Goal: Transaction & Acquisition: Purchase product/service

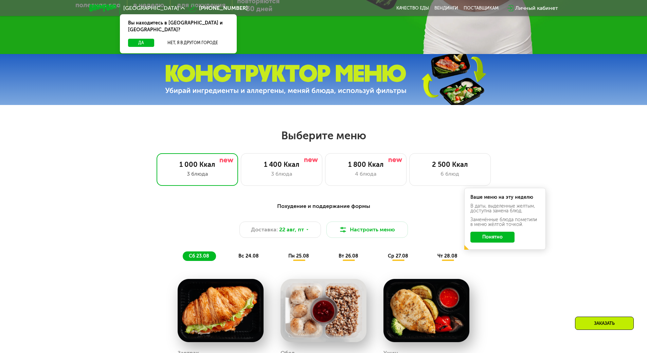
scroll to position [272, 0]
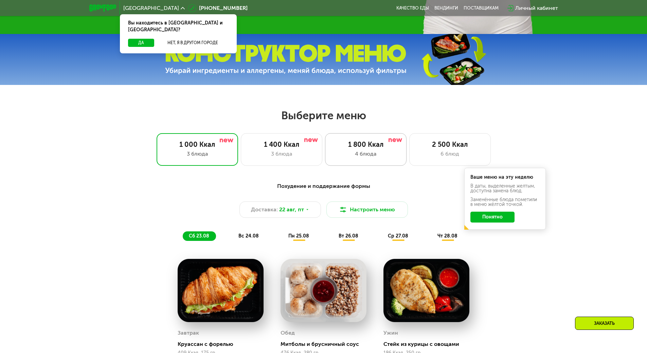
click at [409, 151] on div "1 800 Ккал 4 блюда" at bounding box center [450, 149] width 82 height 33
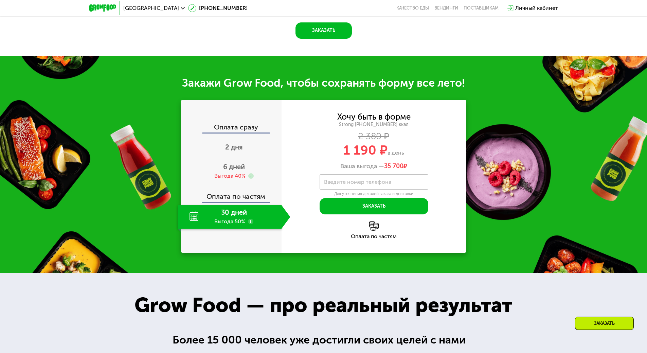
scroll to position [725, 0]
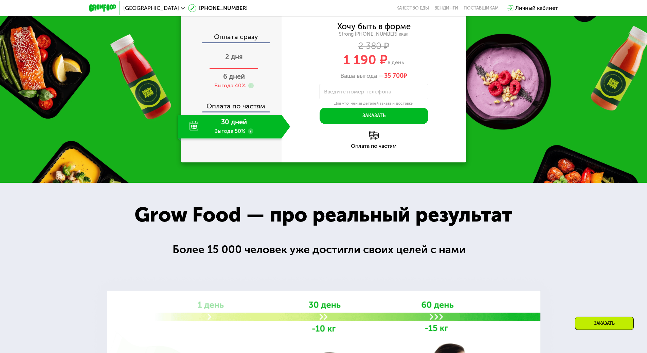
click at [237, 61] on span "2 дня" at bounding box center [234, 57] width 18 height 8
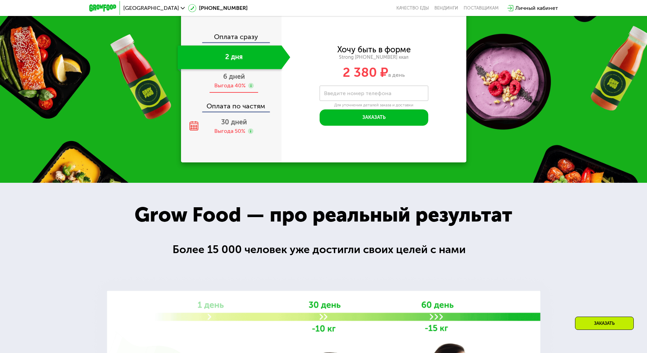
click at [230, 93] on div "6 дней Выгода 40%" at bounding box center [234, 81] width 113 height 24
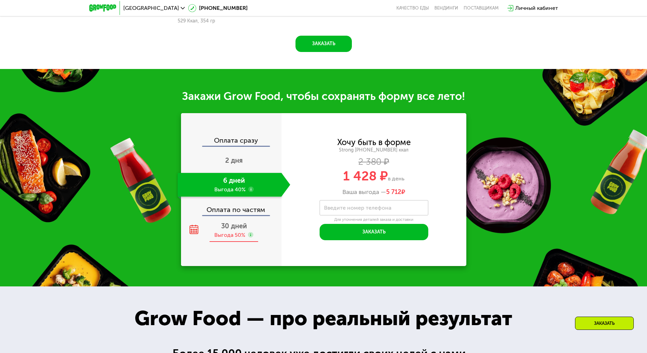
click at [219, 220] on div "30 дней Выгода 50%" at bounding box center [234, 231] width 113 height 24
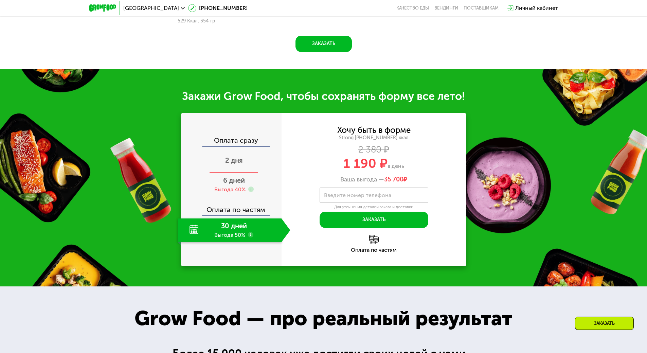
click at [225, 156] on span "2 дня" at bounding box center [234, 160] width 18 height 8
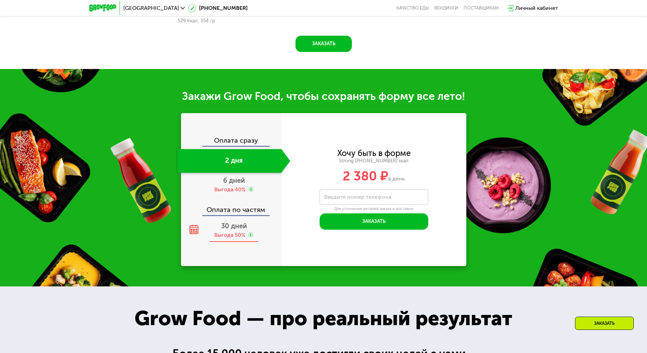
click at [226, 231] on div "Выгода 50%" at bounding box center [229, 234] width 31 height 7
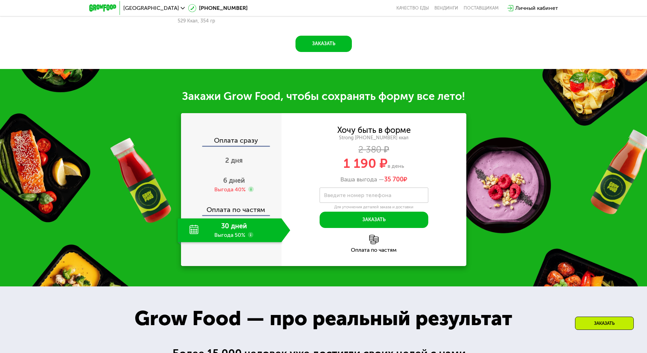
click at [364, 193] on label "Введите номер телефона" at bounding box center [357, 195] width 67 height 4
click at [364, 192] on input "Введите номер телефона" at bounding box center [374, 195] width 109 height 15
type input "**********"
click at [367, 219] on button "Заказать" at bounding box center [374, 220] width 109 height 16
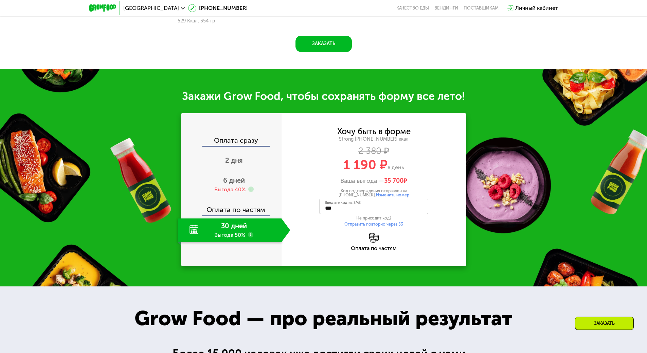
type input "****"
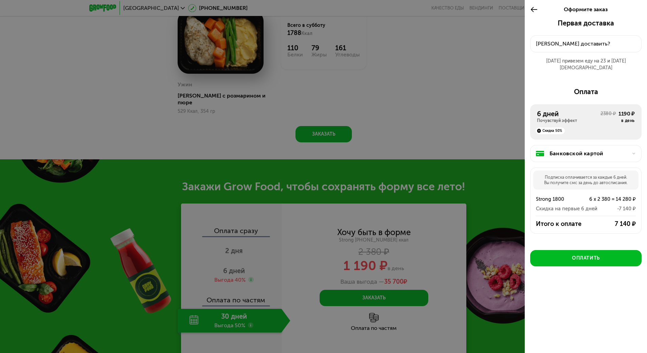
scroll to position [725, 0]
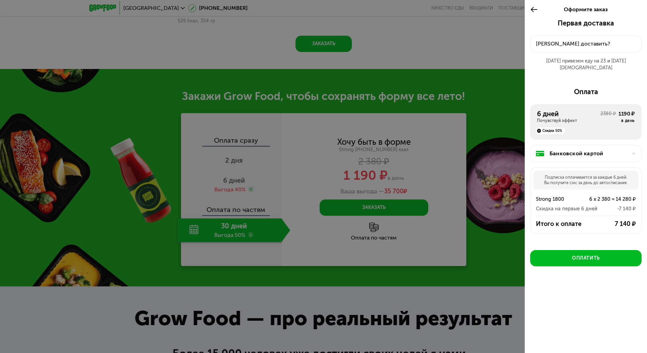
click at [534, 12] on icon at bounding box center [534, 9] width 8 height 8
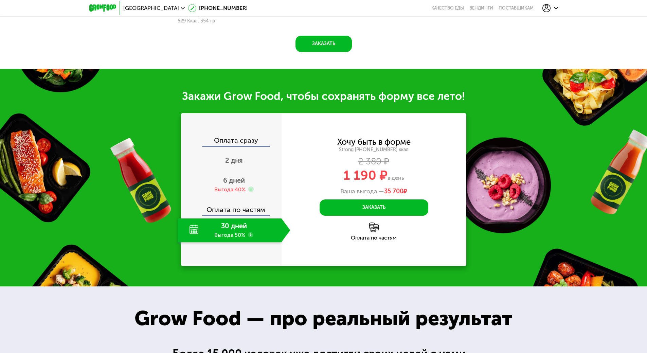
click at [251, 232] on use at bounding box center [250, 234] width 5 height 5
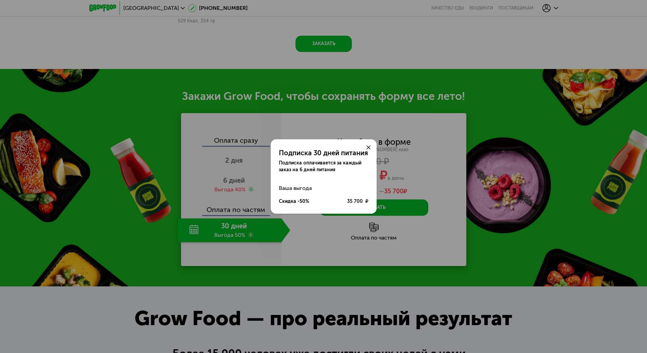
click at [370, 145] on icon at bounding box center [369, 147] width 4 height 4
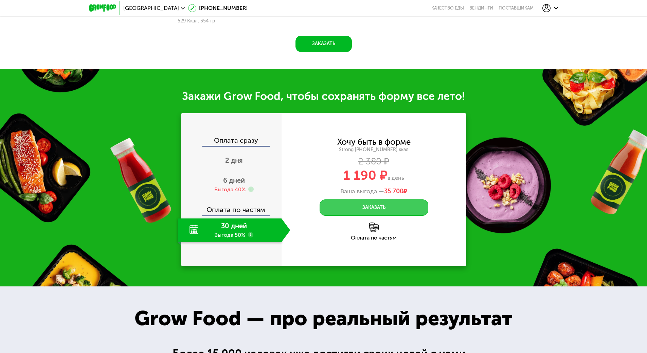
click at [350, 199] on button "Заказать" at bounding box center [374, 207] width 109 height 16
click at [232, 176] on span "6 дней" at bounding box center [234, 180] width 22 height 8
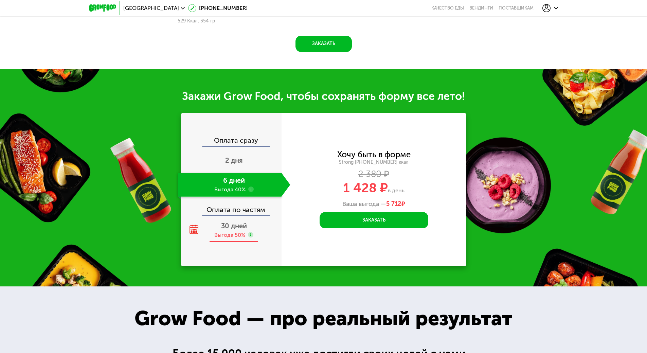
click at [236, 222] on span "30 дней" at bounding box center [234, 226] width 26 height 8
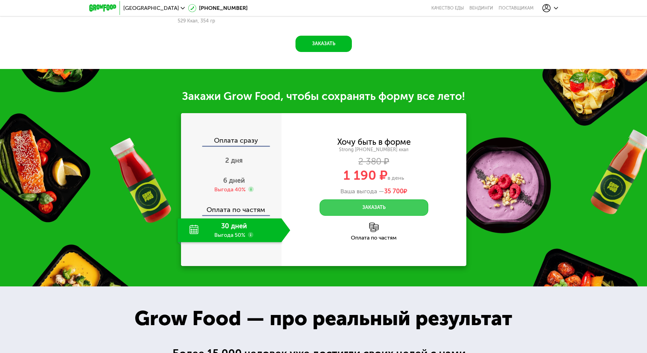
click at [360, 204] on button "Заказать" at bounding box center [374, 207] width 109 height 16
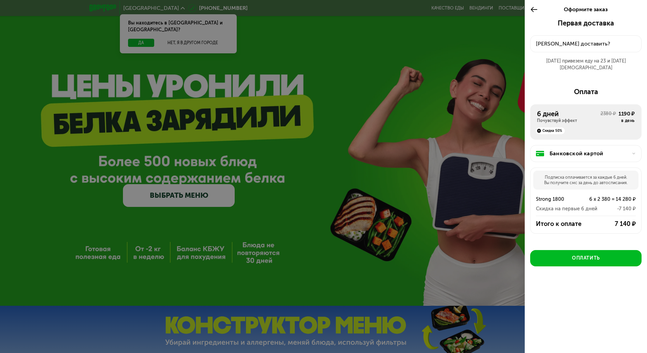
click at [580, 150] on div "Банковской картой" at bounding box center [589, 154] width 78 height 8
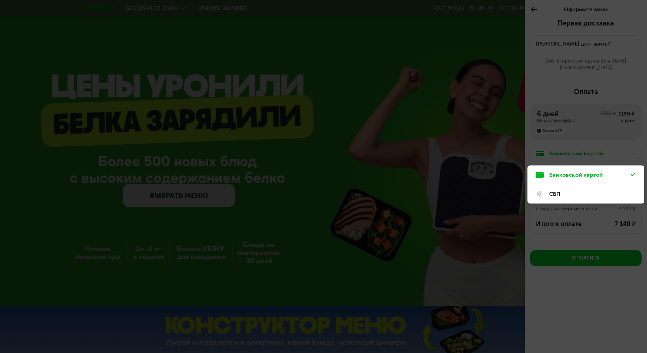
click at [624, 165] on div "Банковской картой" at bounding box center [586, 174] width 117 height 19
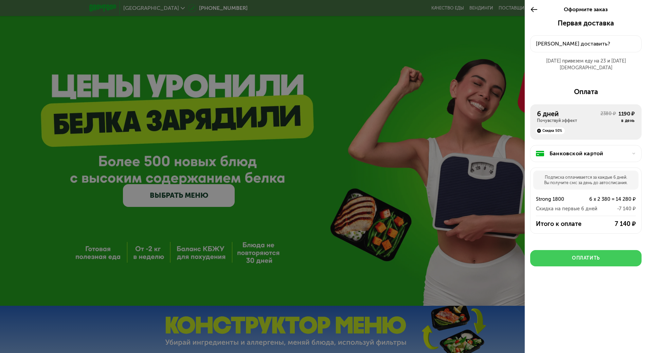
click at [584, 255] on div "Оплатить" at bounding box center [586, 258] width 28 height 7
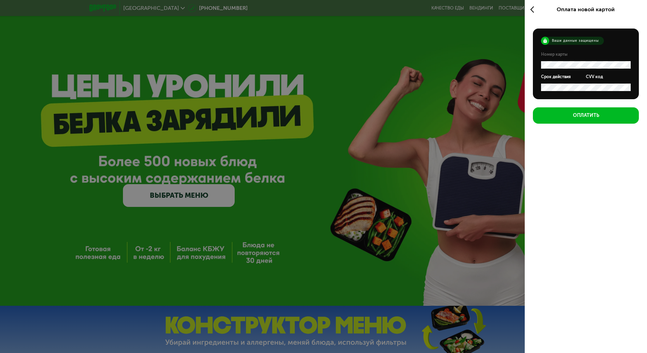
click at [534, 16] on div at bounding box center [535, 9] width 11 height 19
click at [535, 10] on icon at bounding box center [534, 9] width 8 height 8
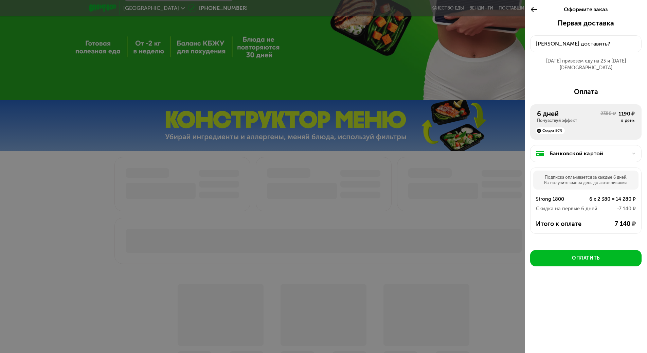
scroll to position [272, 0]
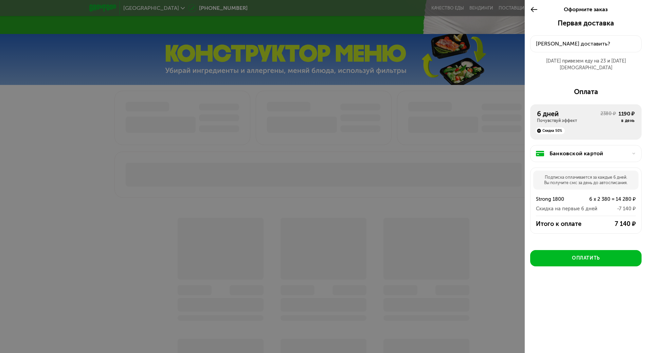
click at [438, 185] on div at bounding box center [323, 176] width 647 height 353
click at [534, 10] on icon at bounding box center [534, 9] width 8 height 8
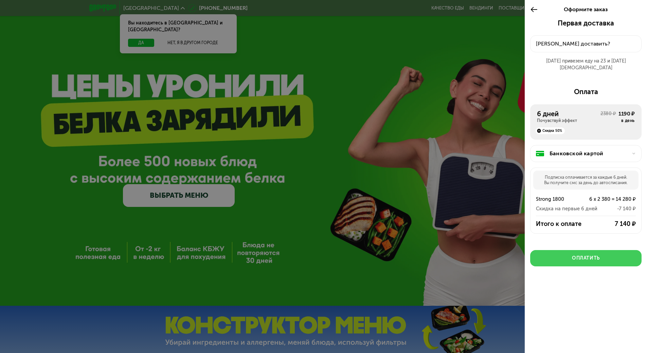
click at [585, 250] on button "Оплатить" at bounding box center [585, 258] width 111 height 16
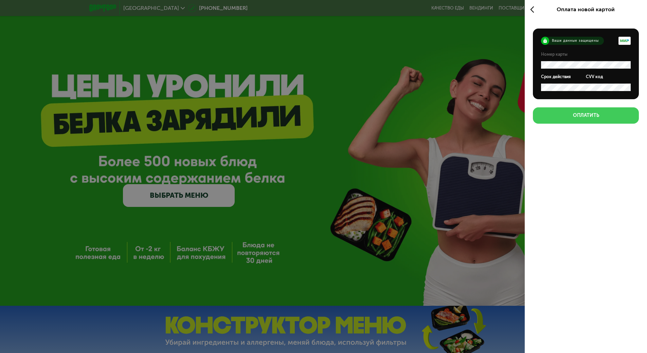
click at [598, 122] on button "Оплатить" at bounding box center [586, 115] width 106 height 16
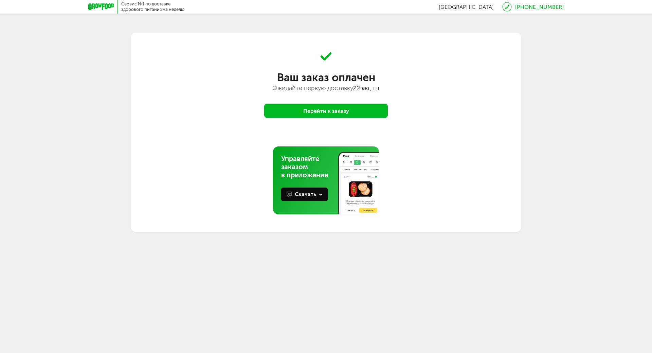
click at [329, 110] on button "Перейти к заказу" at bounding box center [326, 111] width 124 height 14
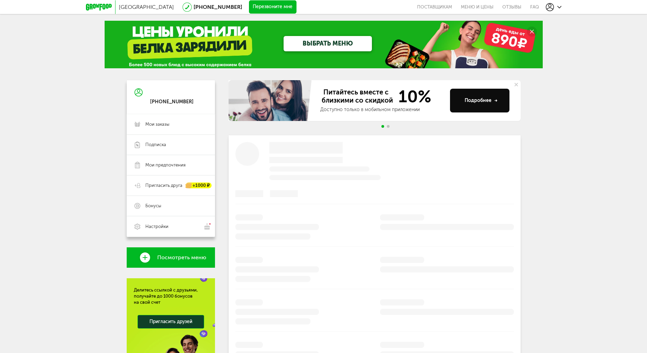
click at [563, 9] on div "Москва [PHONE_NUMBER] Перезвоните мне поставщикам Меню и цены Отзывы FAQ" at bounding box center [323, 7] width 647 height 14
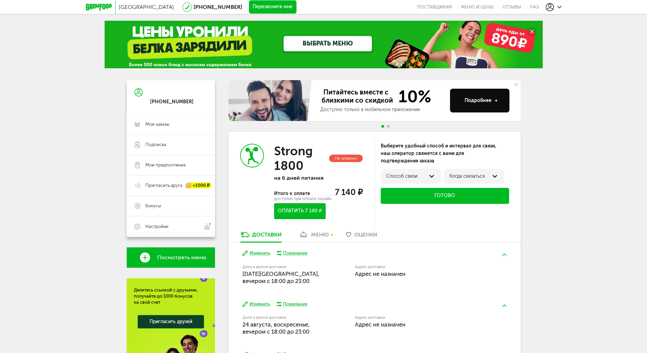
click at [558, 5] on icon at bounding box center [560, 7] width 4 height 4
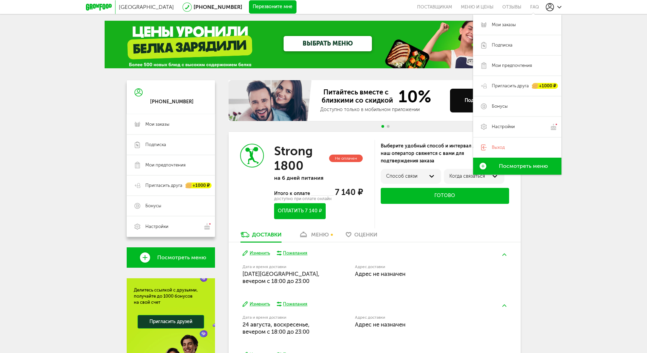
click at [532, 244] on div "Москва [PHONE_NUMBER] Перезвоните мне поставщикам Меню и цены Отзывы FAQ Мои за…" at bounding box center [323, 214] width 647 height 429
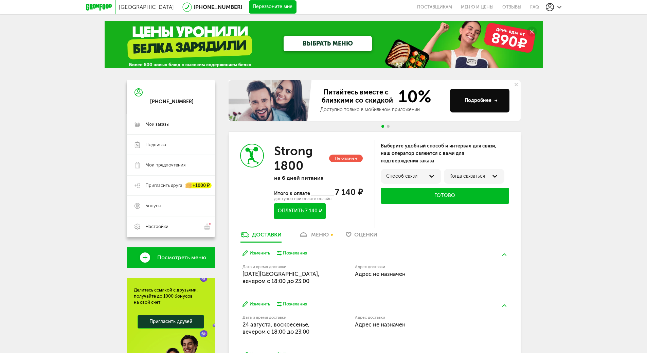
click at [384, 276] on span "Адрес не назначен" at bounding box center [380, 273] width 51 height 7
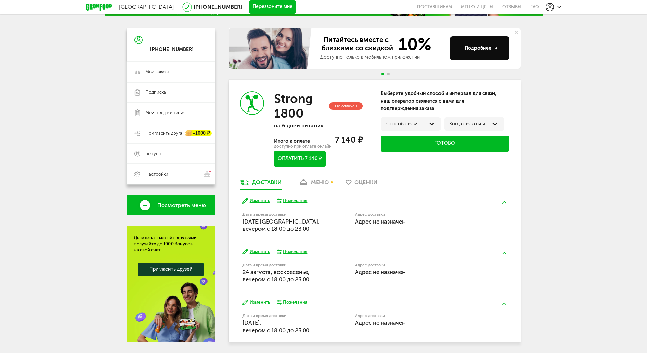
scroll to position [76, 0]
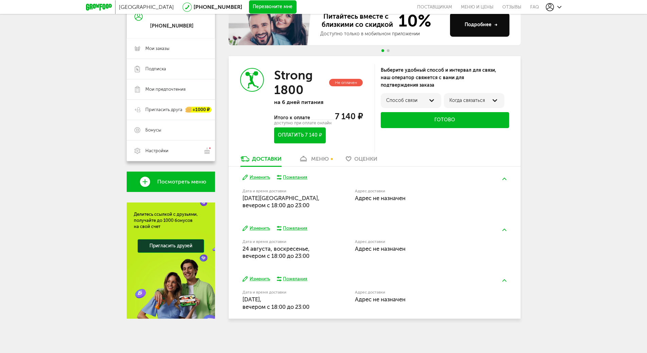
click at [260, 179] on button "Изменить" at bounding box center [257, 177] width 28 height 6
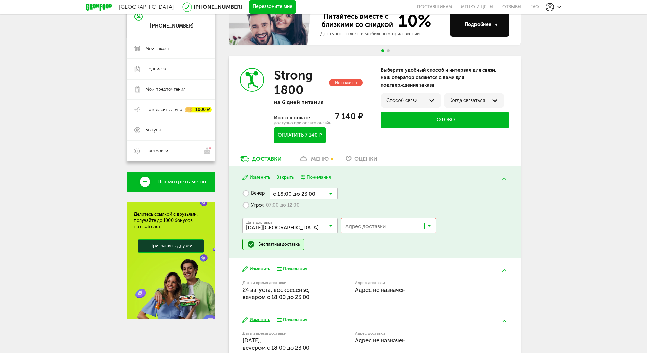
click at [263, 176] on button "Изменить" at bounding box center [257, 177] width 28 height 6
click at [282, 177] on button "Закрыть" at bounding box center [285, 177] width 17 height 6
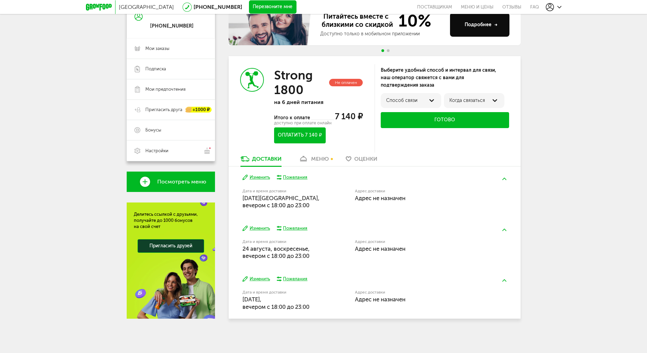
click at [261, 179] on button "Изменить" at bounding box center [257, 177] width 28 height 6
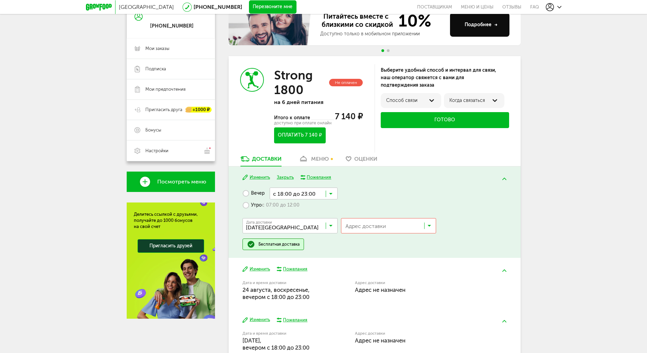
click at [333, 193] on input "Search for option" at bounding box center [304, 194] width 68 height 12
click at [357, 192] on div "Вечер с 18:00 до 23:00 Загрузка... Утро с 07:00 до 12:00 Дата доставки 22 авгус…" at bounding box center [375, 219] width 264 height 63
click at [292, 245] on div "Бесплатная доставка" at bounding box center [279, 244] width 41 height 5
click at [338, 251] on div "Завтра Изменить Закрыть Пожелания Вечер с 18:00 до 23:00 Загрузка... Утро с 07:…" at bounding box center [375, 213] width 292 height 92
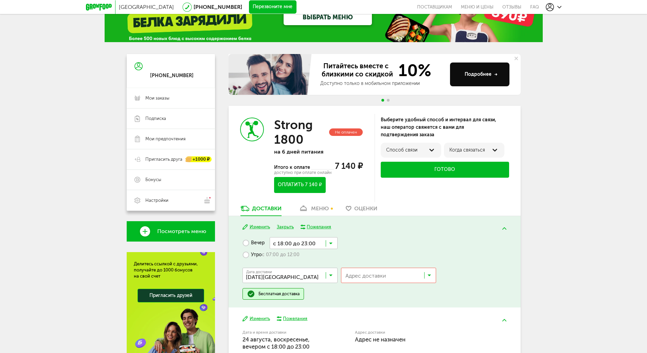
scroll to position [0, 0]
click at [424, 275] on input "Search for option" at bounding box center [390, 277] width 94 height 12
click at [307, 188] on button "Оплатить 7 140 ₽" at bounding box center [299, 185] width 51 height 16
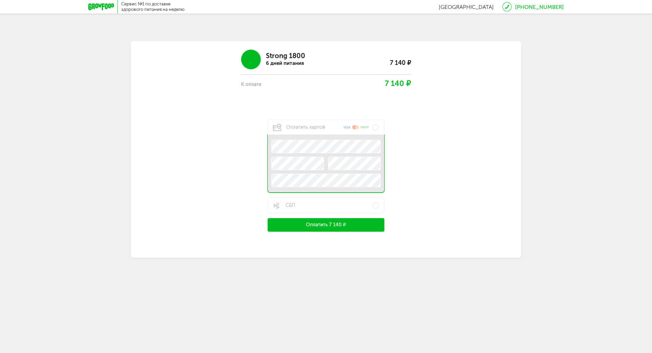
click at [103, 7] on icon at bounding box center [101, 6] width 26 height 7
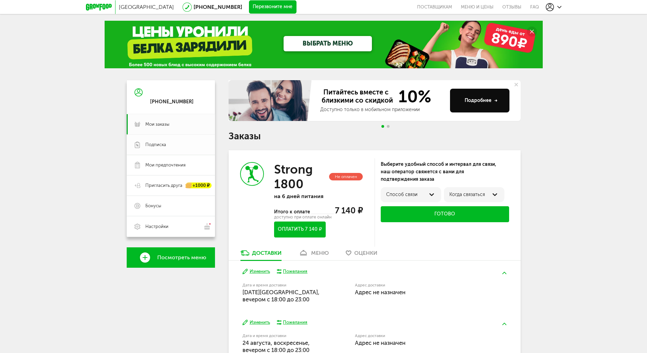
click at [173, 140] on link "Подписка" at bounding box center [171, 145] width 88 height 20
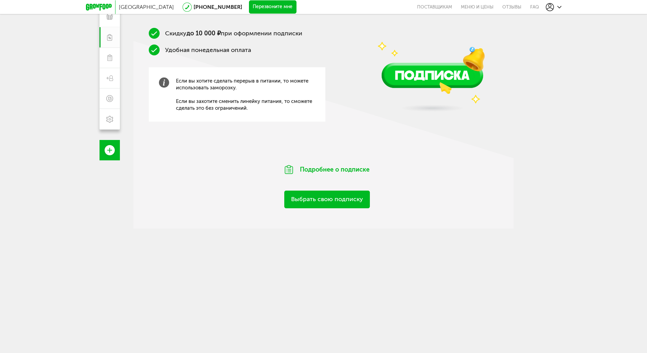
click at [288, 199] on link "Выбрать свою подписку" at bounding box center [327, 199] width 86 height 17
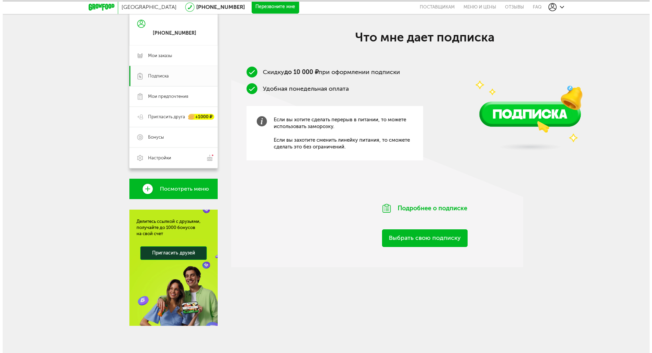
scroll to position [69, 0]
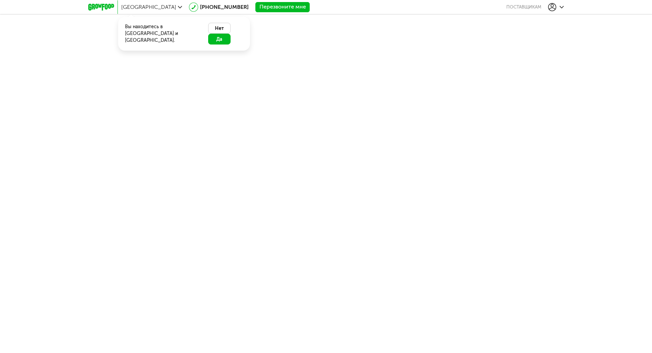
click at [227, 34] on button "Да" at bounding box center [219, 39] width 22 height 11
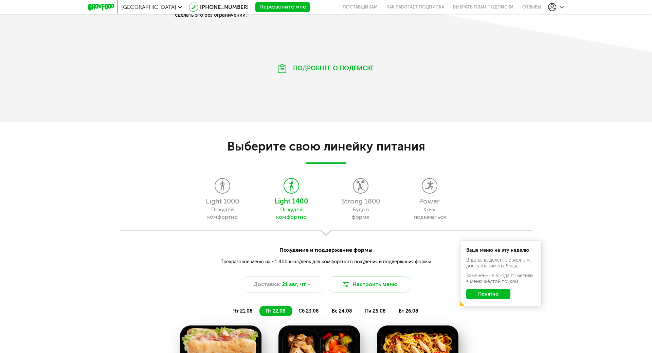
scroll to position [544, 0]
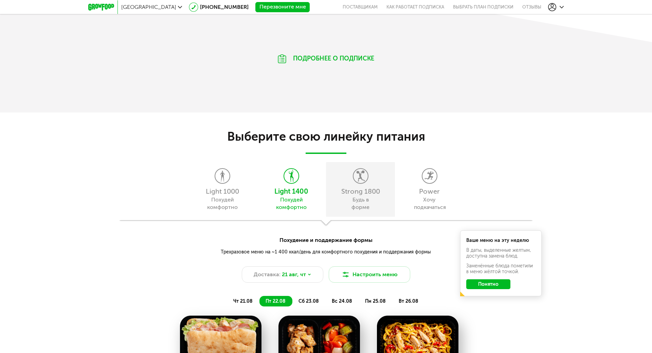
click at [357, 175] on icon at bounding box center [361, 176] width 14 height 15
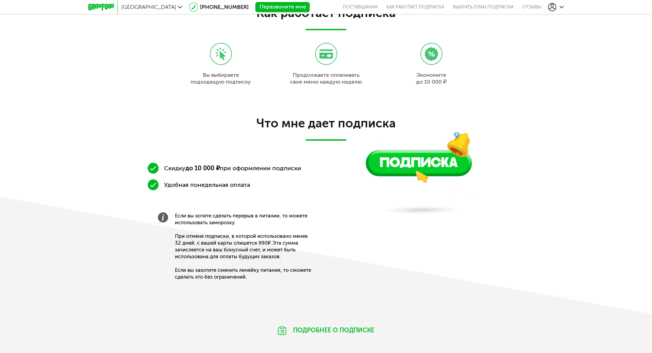
scroll to position [0, 0]
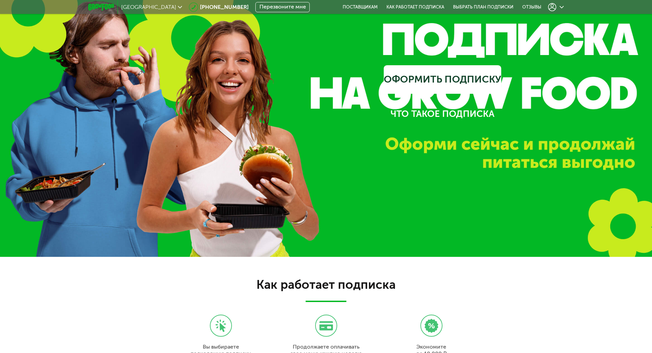
click at [91, 7] on icon at bounding box center [101, 7] width 26 height 7
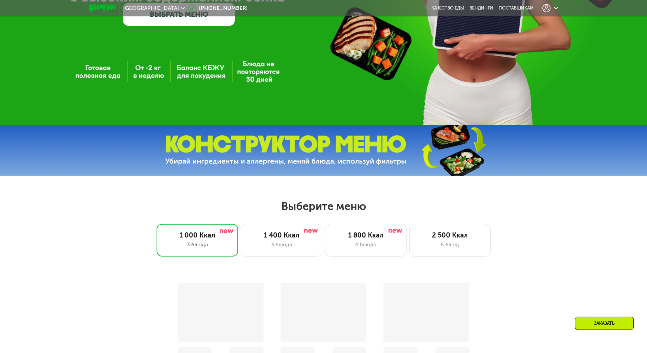
scroll to position [272, 0]
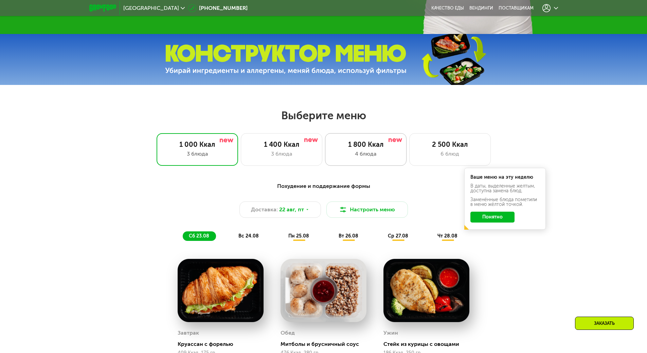
click at [409, 152] on div "1 800 Ккал 4 блюда" at bounding box center [450, 149] width 82 height 33
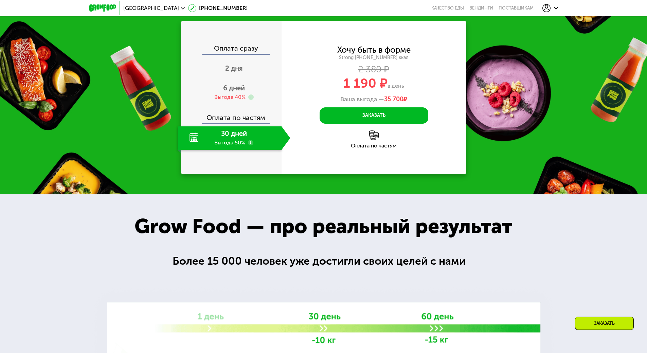
scroll to position [725, 0]
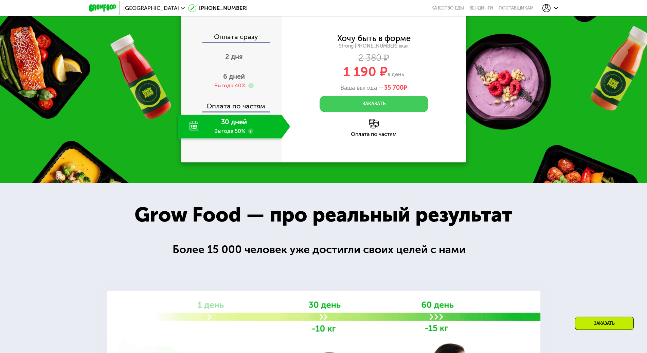
click at [323, 112] on button "Заказать" at bounding box center [374, 104] width 109 height 16
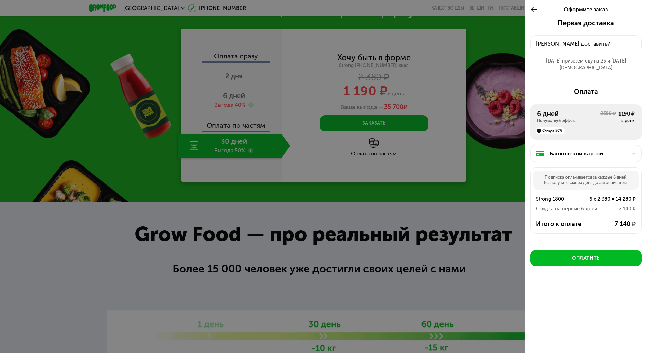
scroll to position [725, 0]
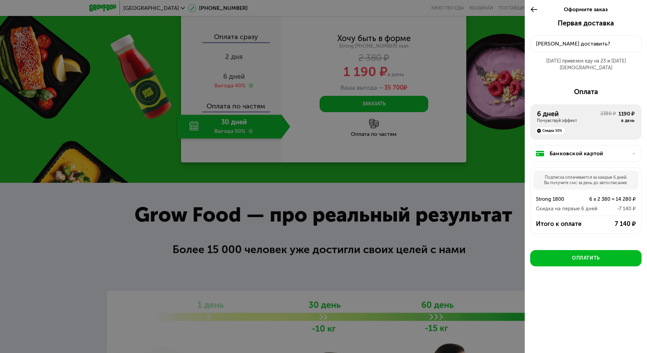
click at [535, 10] on icon at bounding box center [534, 9] width 8 height 8
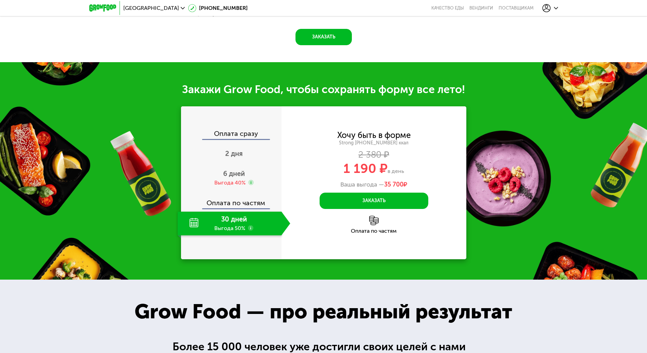
click at [546, 7] on icon at bounding box center [547, 8] width 8 height 8
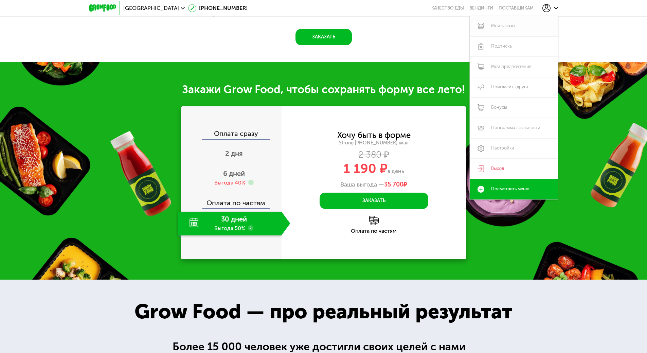
click at [531, 29] on link "Мои заказы" at bounding box center [514, 26] width 88 height 20
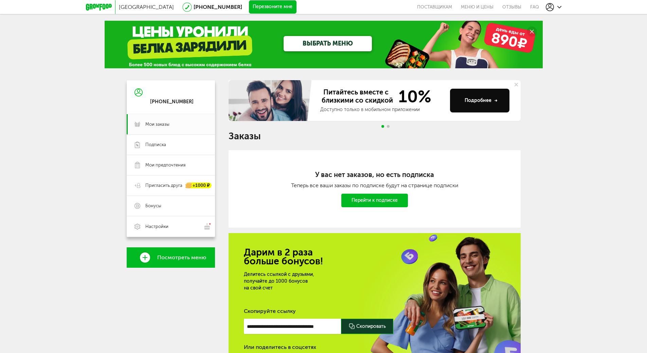
click at [394, 197] on link "Перейти к подписке" at bounding box center [375, 201] width 67 height 14
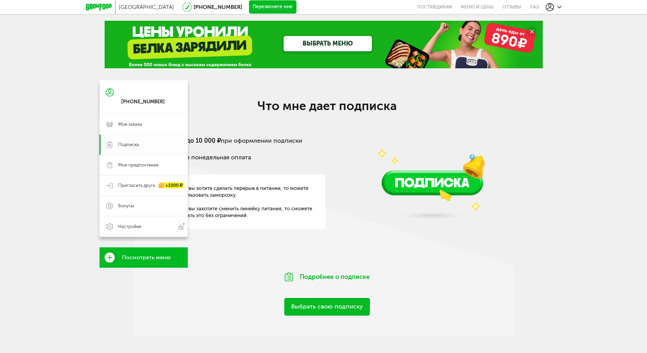
click at [115, 143] on link "Подписка" at bounding box center [144, 145] width 88 height 20
click at [139, 128] on link "Мои заказы" at bounding box center [144, 124] width 88 height 20
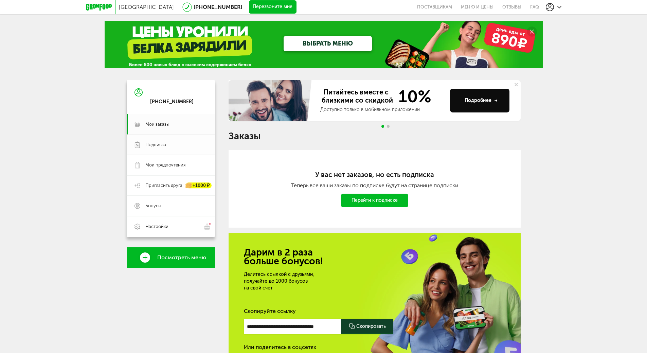
click at [156, 141] on link "Подписка" at bounding box center [171, 145] width 88 height 20
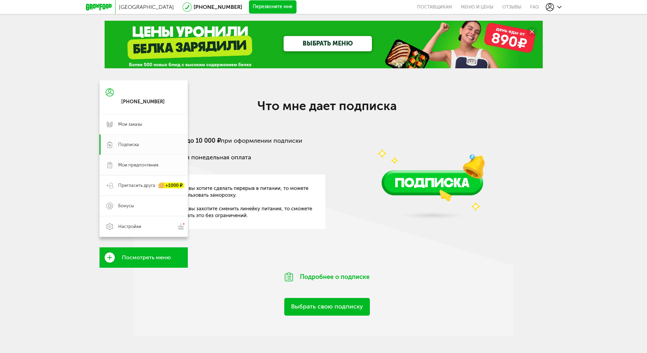
click at [115, 167] on link "Мои предпочтения" at bounding box center [144, 165] width 88 height 20
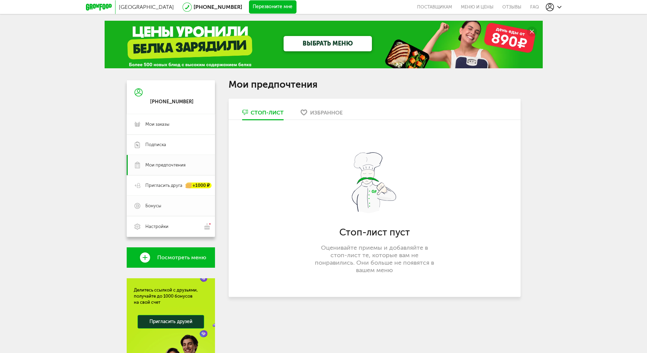
click at [171, 205] on span "Бонусы" at bounding box center [176, 206] width 62 height 6
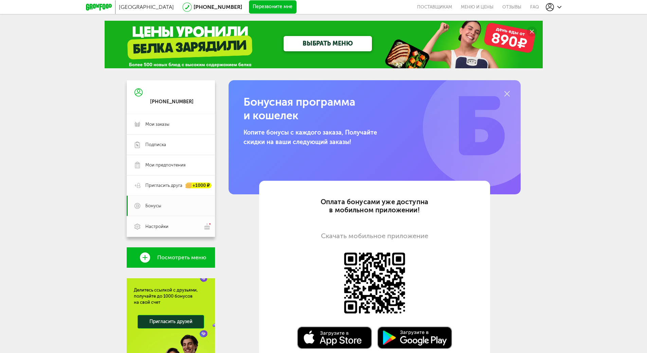
click at [167, 229] on span "Настройки" at bounding box center [156, 227] width 23 height 6
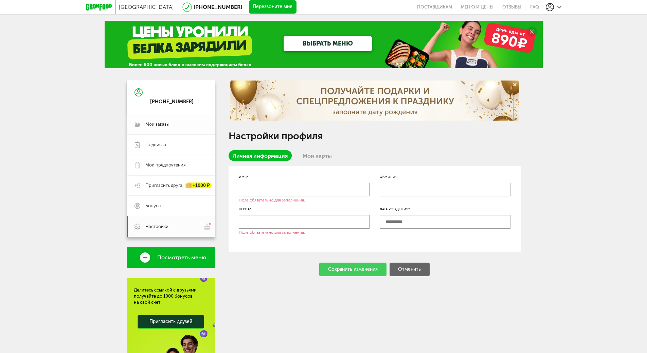
click at [171, 125] on span "Мои заказы" at bounding box center [176, 124] width 62 height 6
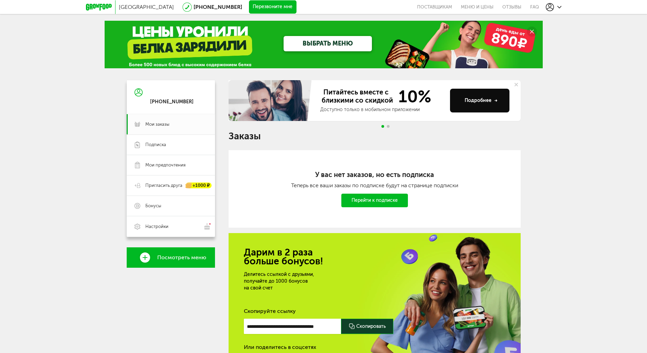
click at [355, 200] on link "Перейти к подписке" at bounding box center [375, 201] width 67 height 14
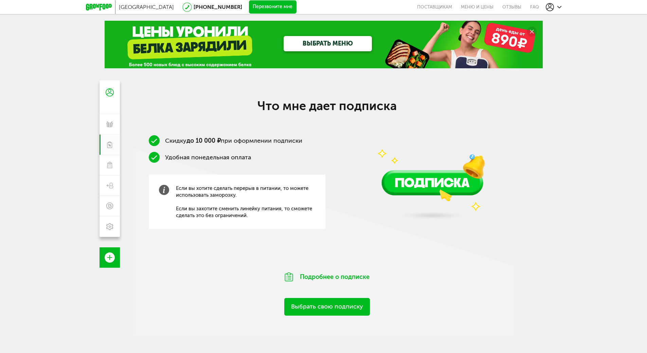
click at [105, 10] on icon at bounding box center [99, 7] width 26 height 7
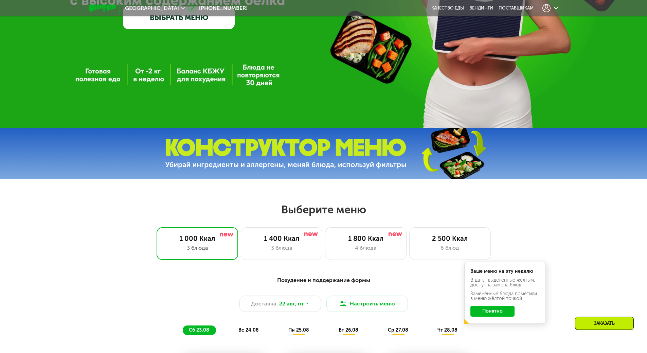
scroll to position [181, 0]
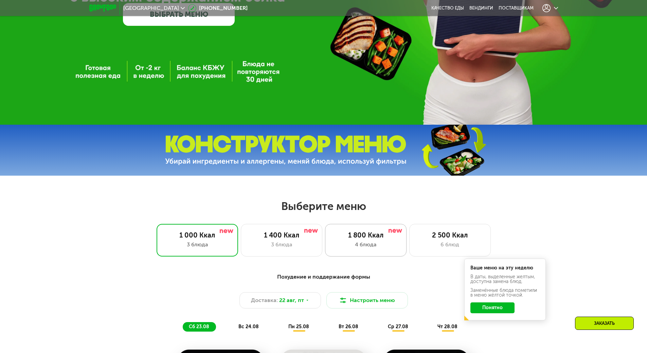
click at [356, 246] on div "4 блюда" at bounding box center [365, 245] width 67 height 8
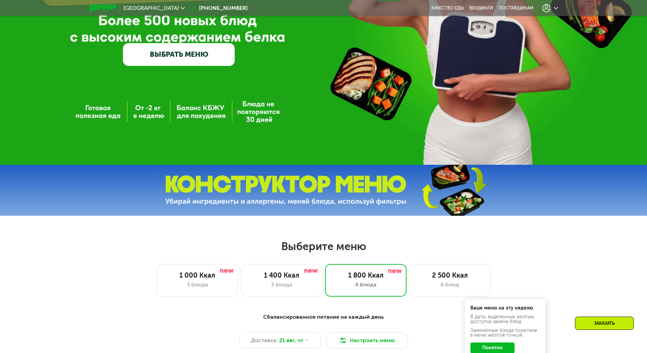
scroll to position [91, 0]
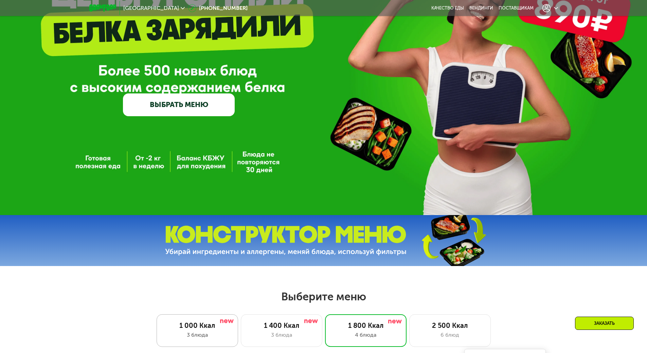
click at [207, 328] on div "1 000 Ккал" at bounding box center [197, 325] width 67 height 8
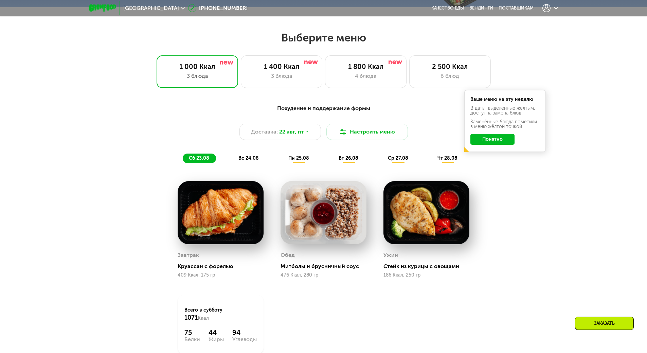
scroll to position [363, 0]
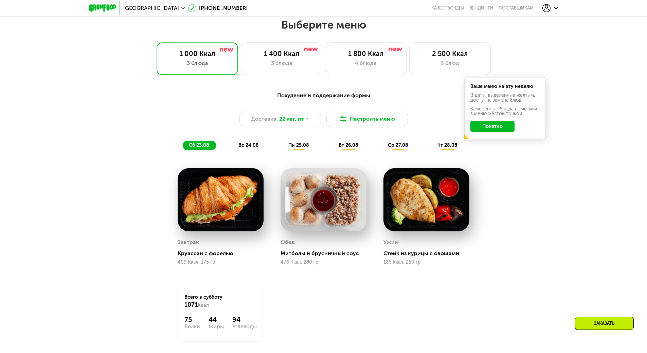
click at [242, 145] on span "вс 24.08" at bounding box center [249, 145] width 20 height 6
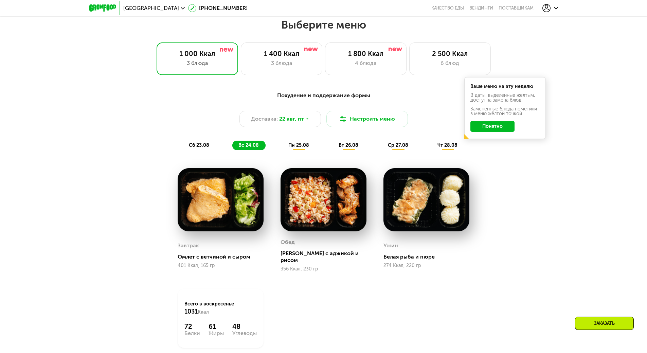
click at [297, 148] on span "пн 25.08" at bounding box center [299, 145] width 21 height 6
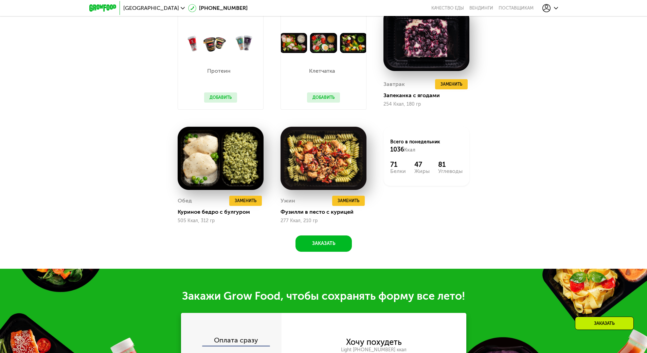
scroll to position [181, 0]
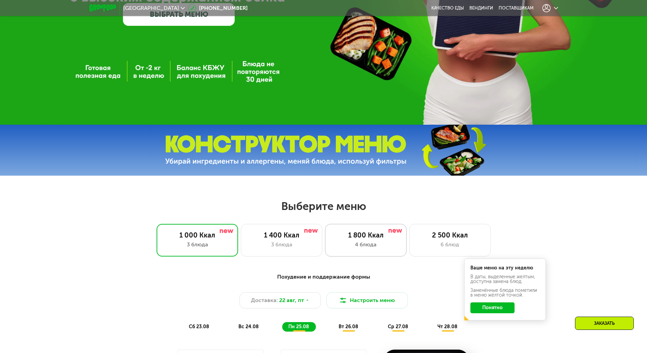
click at [409, 252] on div "1 800 Ккал 4 блюда" at bounding box center [450, 240] width 82 height 33
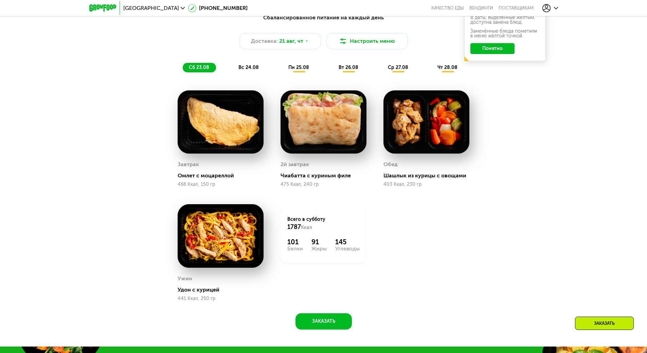
scroll to position [453, 0]
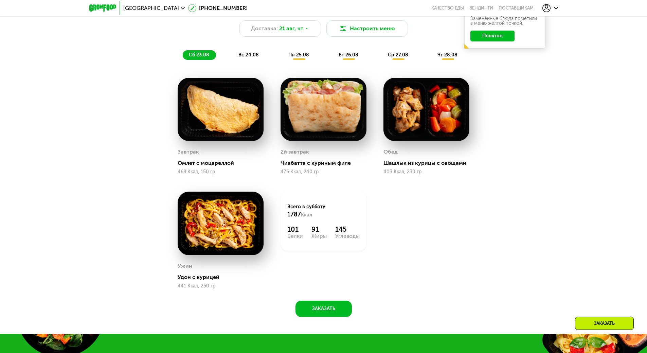
click at [282, 60] on div "вс 24.08" at bounding box center [299, 55] width 34 height 10
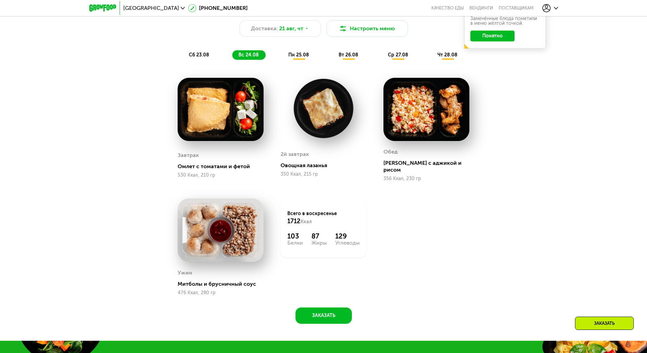
click at [290, 57] on span "пн 25.08" at bounding box center [299, 55] width 21 height 6
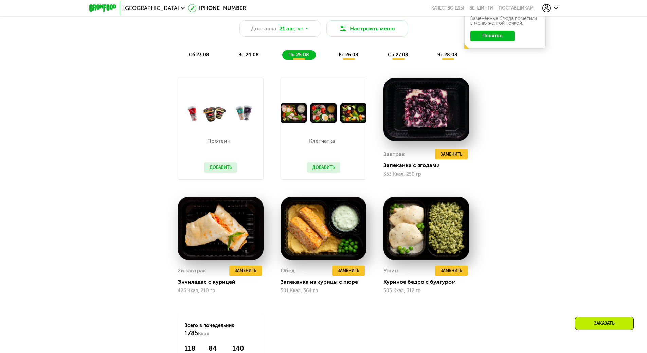
click at [358, 55] on span "вт 26.08" at bounding box center [349, 55] width 20 height 6
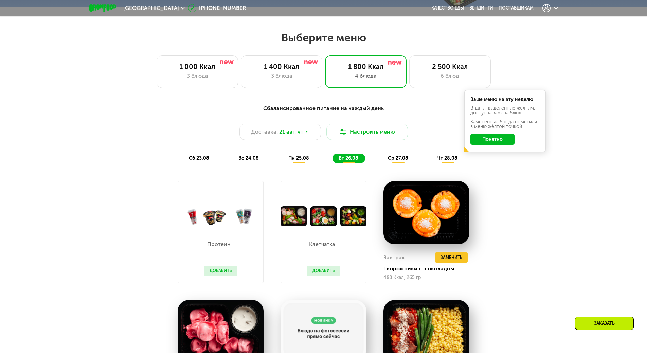
scroll to position [363, 0]
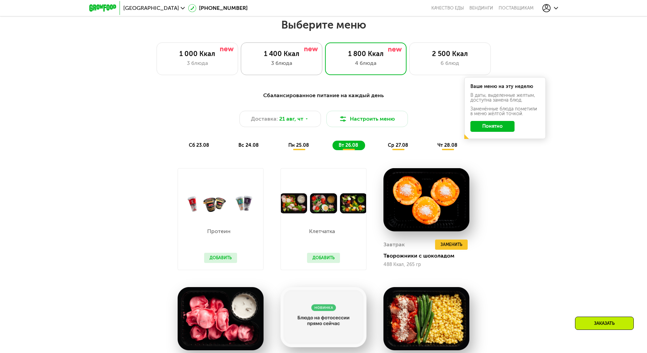
click at [283, 61] on div "3 блюда" at bounding box center [281, 63] width 67 height 8
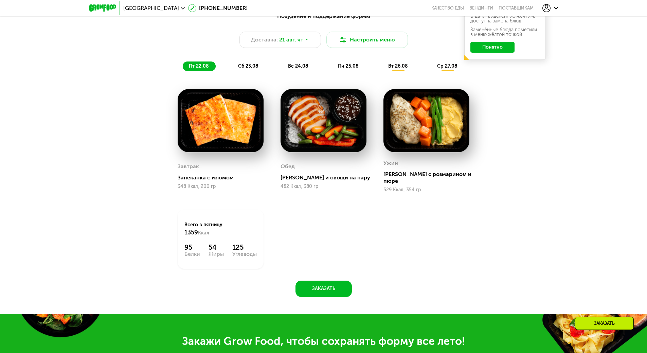
scroll to position [453, 0]
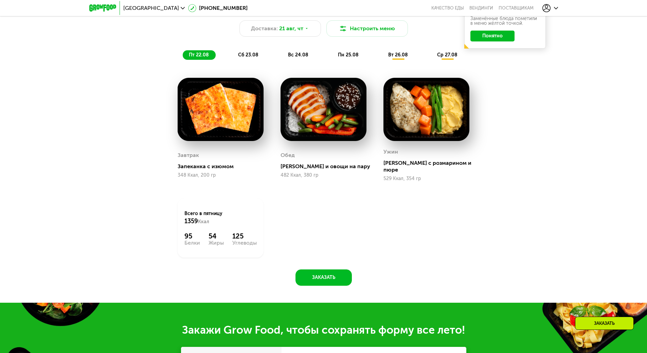
click at [245, 56] on span "сб 23.08" at bounding box center [248, 55] width 20 height 6
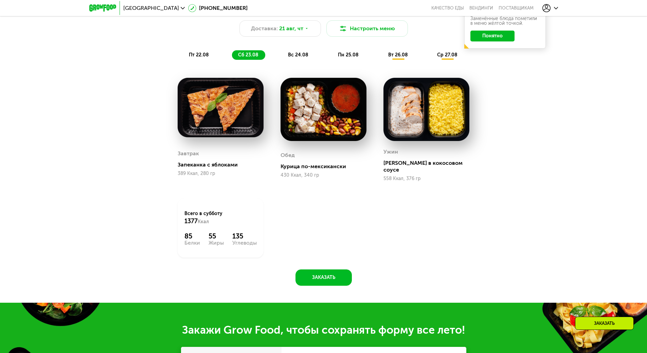
click at [292, 54] on span "вс 24.08" at bounding box center [298, 55] width 20 height 6
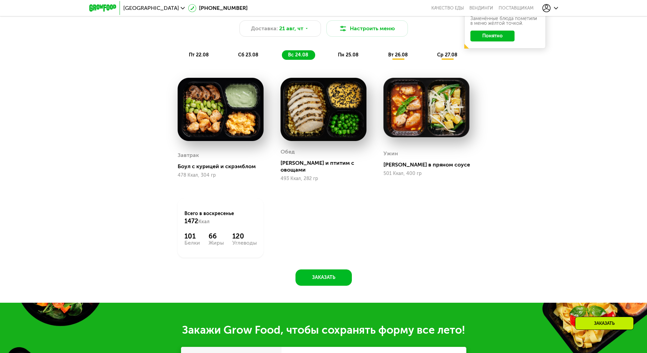
click at [350, 57] on span "пн 25.08" at bounding box center [348, 55] width 21 height 6
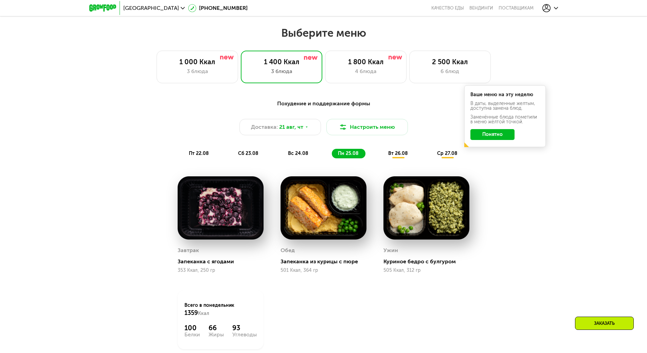
scroll to position [363, 0]
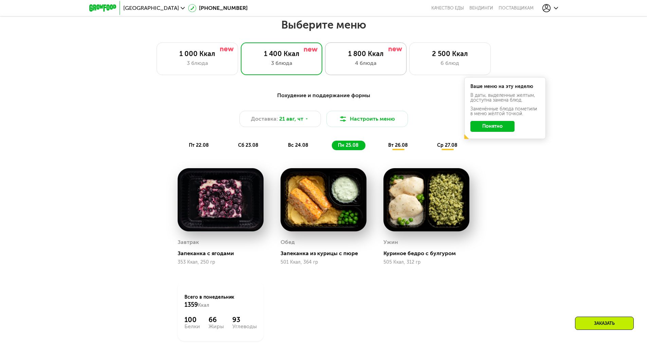
click at [361, 56] on div "1 800 Ккал" at bounding box center [365, 54] width 67 height 8
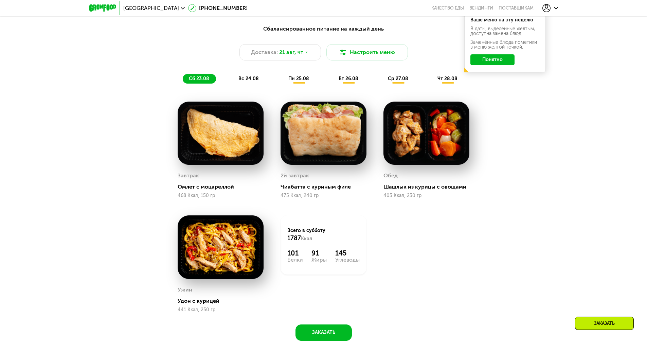
scroll to position [453, 0]
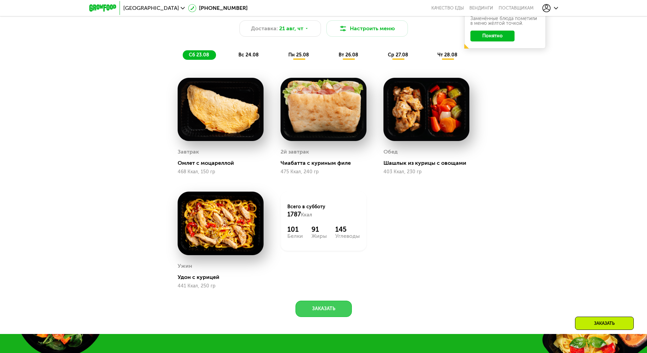
click at [345, 314] on button "Заказать" at bounding box center [324, 309] width 56 height 16
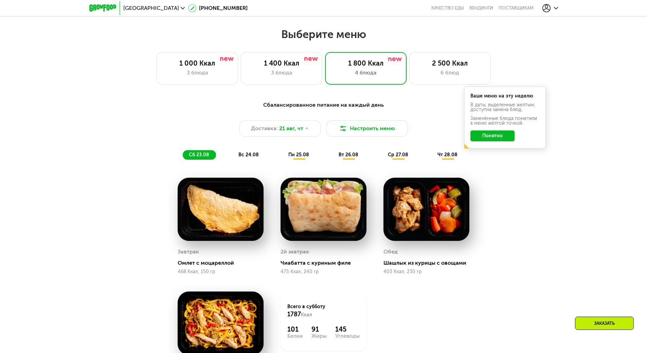
scroll to position [363, 0]
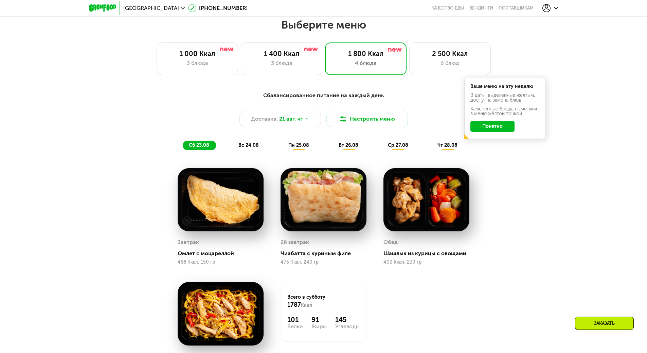
click at [497, 132] on button "Понятно" at bounding box center [493, 126] width 44 height 11
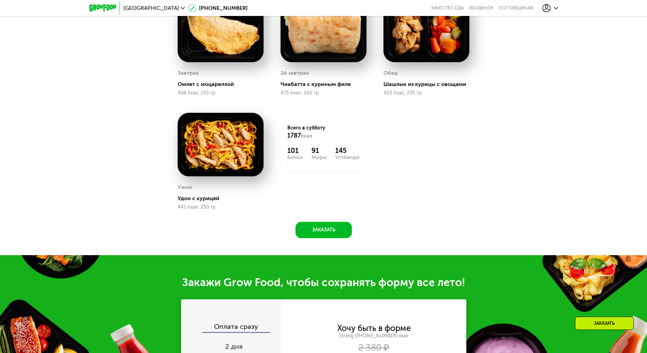
scroll to position [544, 0]
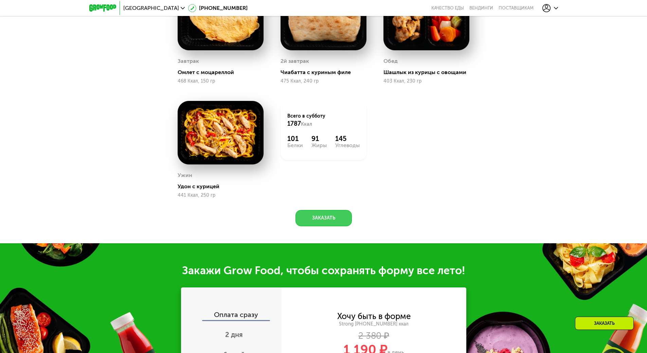
click at [317, 226] on button "Заказать" at bounding box center [324, 218] width 56 height 16
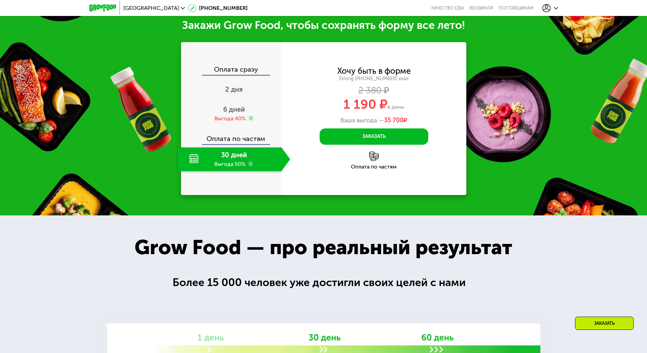
scroll to position [789, 0]
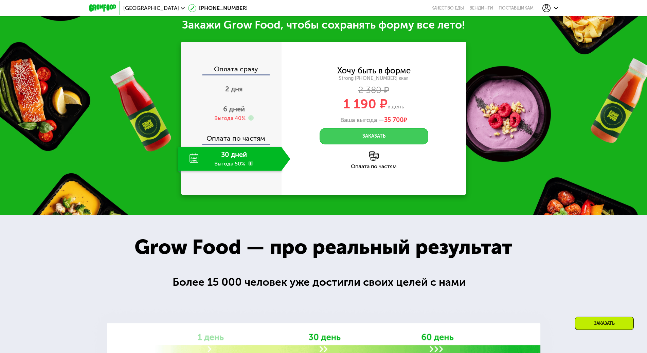
click at [346, 133] on button "Заказать" at bounding box center [374, 136] width 109 height 16
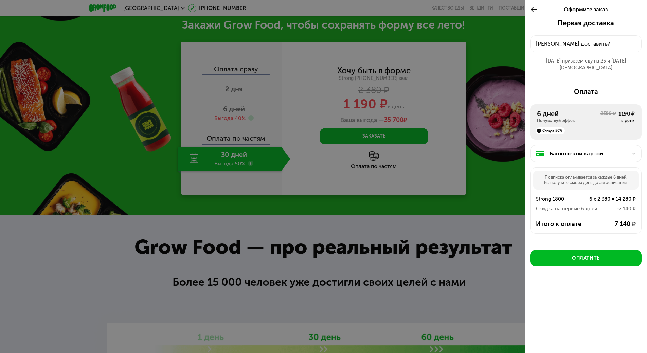
click at [604, 36] on button "Куда доставить?" at bounding box center [585, 43] width 111 height 17
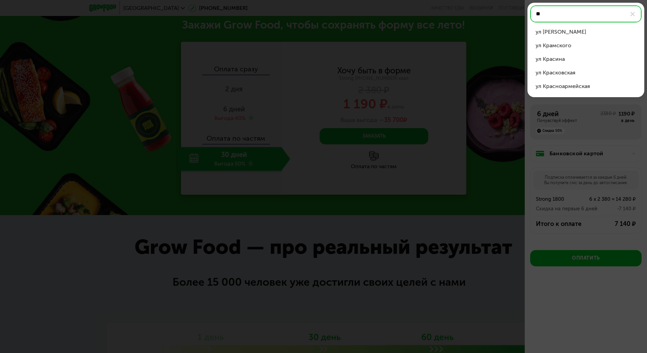
type input "*"
click at [590, 30] on div "Краснопресненская наб" at bounding box center [586, 32] width 101 height 8
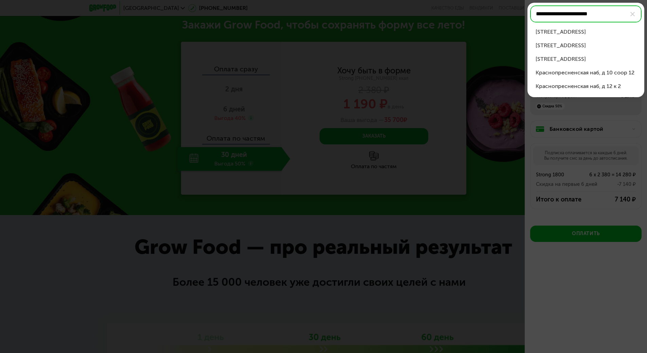
click at [578, 32] on div "Краснопресненская наб, д 12" at bounding box center [586, 32] width 101 height 8
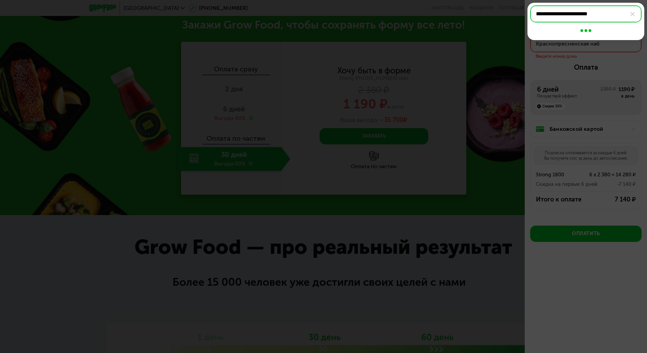
type input "**********"
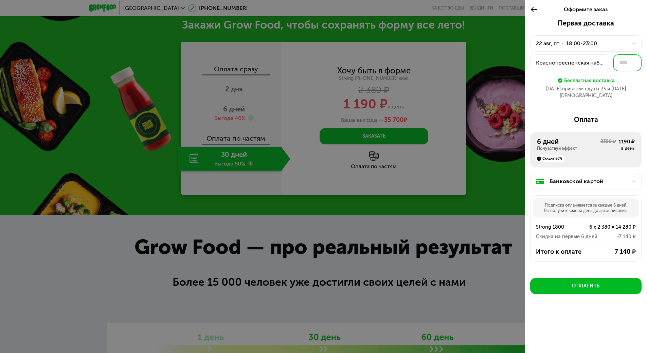
click at [625, 65] on input "text" at bounding box center [627, 62] width 29 height 17
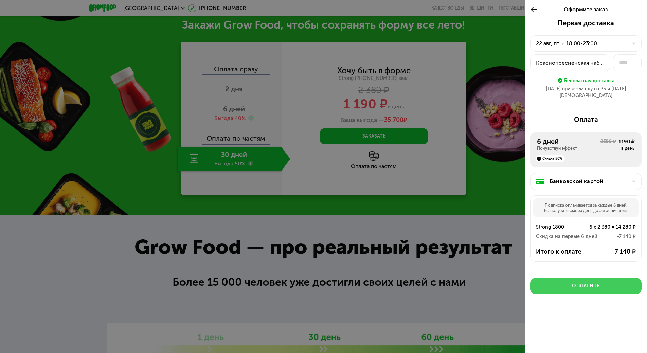
click at [621, 281] on button "Оплатить" at bounding box center [585, 286] width 111 height 16
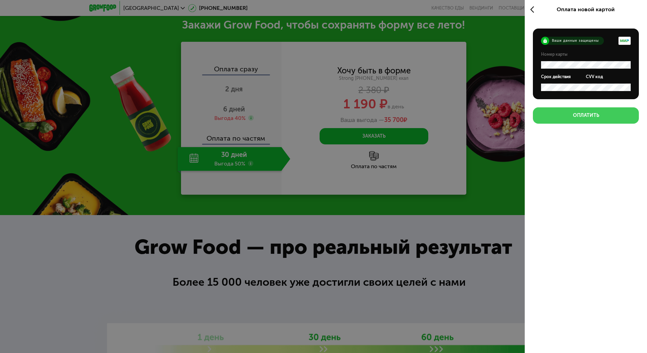
click at [608, 120] on button "Оплатить" at bounding box center [586, 115] width 106 height 16
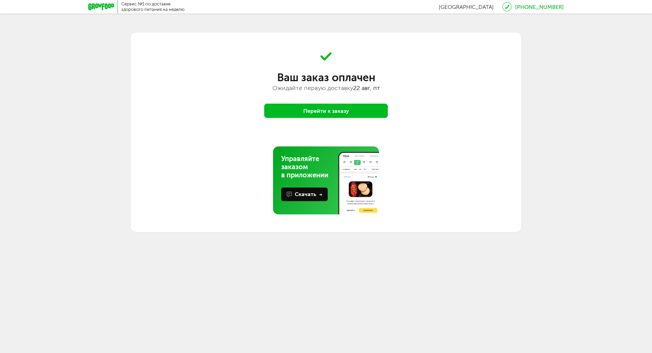
click at [360, 111] on button "Перейти к заказу" at bounding box center [326, 111] width 124 height 14
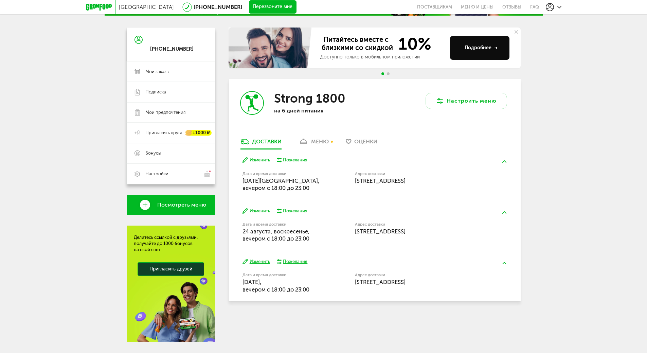
scroll to position [69, 0]
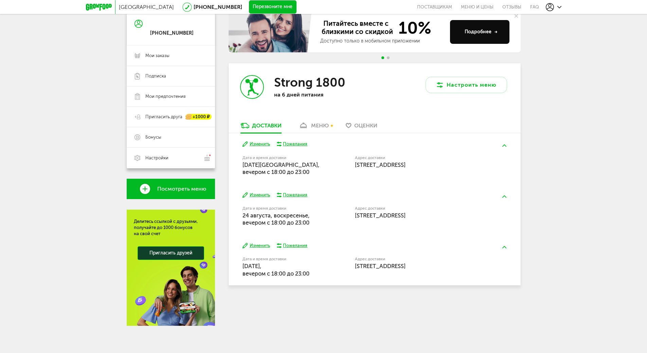
click at [314, 122] on link "меню" at bounding box center [313, 127] width 37 height 11
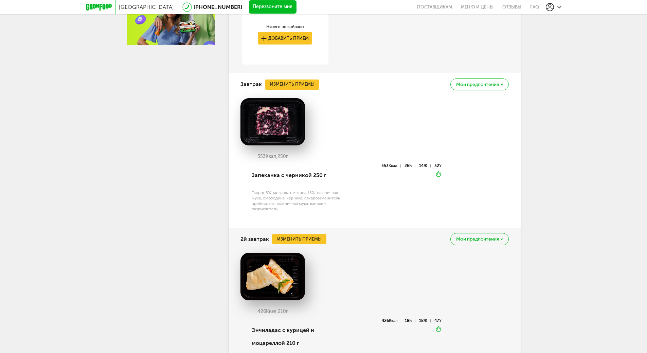
scroll to position [363, 0]
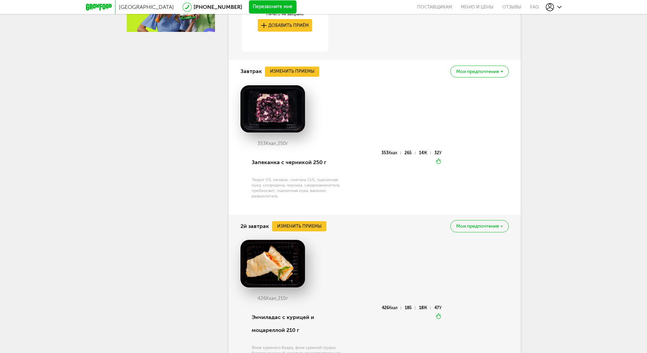
click at [457, 69] on span "Мои предпочтения" at bounding box center [477, 71] width 43 height 5
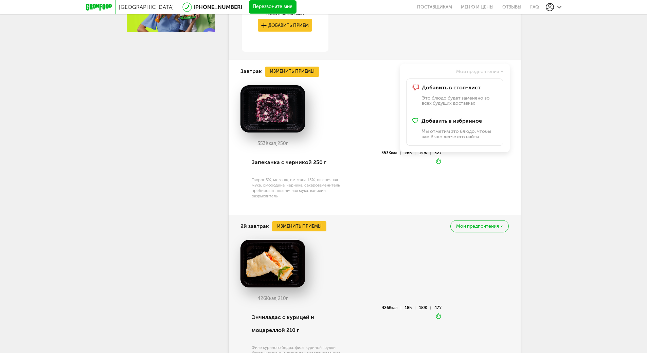
click at [349, 97] on div "353 Ккал, 250 г" at bounding box center [375, 118] width 268 height 66
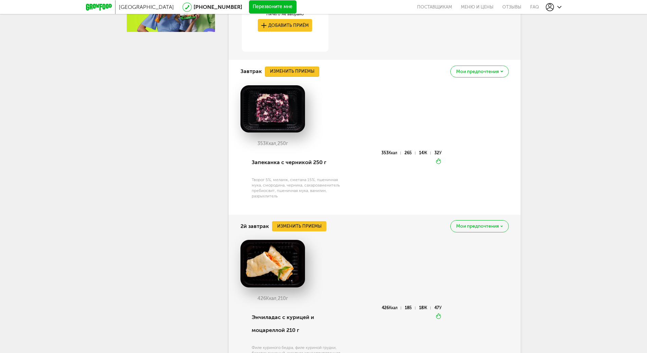
click at [305, 72] on button "Изменить приемы" at bounding box center [292, 72] width 54 height 10
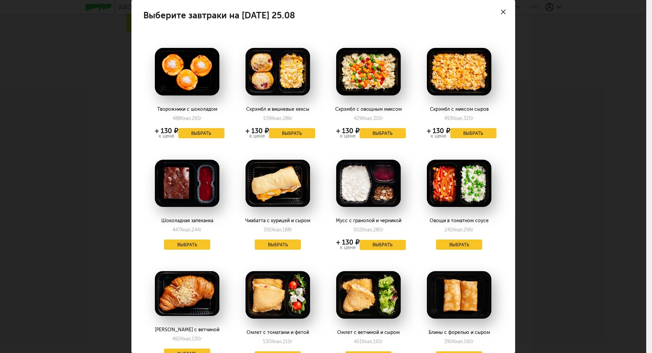
click at [572, 78] on div "Выберите завтраки на понедельник 25.08 Творожники с шоколадом 488 Ккал, 265 г +…" at bounding box center [323, 176] width 647 height 353
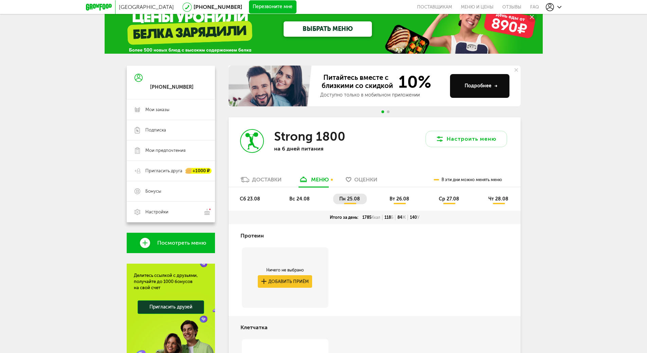
scroll to position [0, 0]
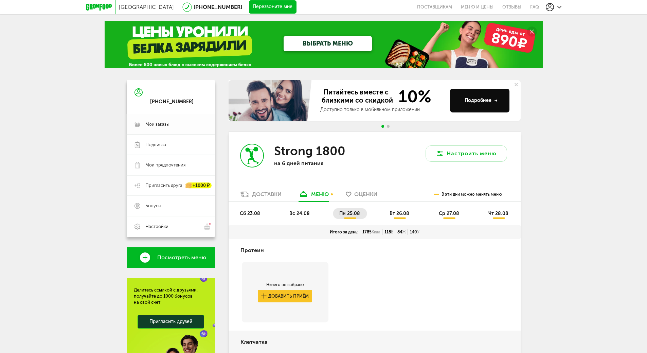
click at [149, 132] on link "Мои заказы" at bounding box center [171, 124] width 88 height 20
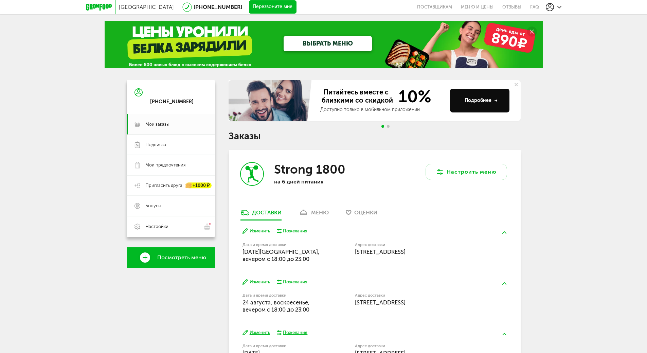
click at [103, 12] on div at bounding box center [101, 7] width 30 height 14
click at [103, 10] on icon at bounding box center [99, 7] width 26 height 7
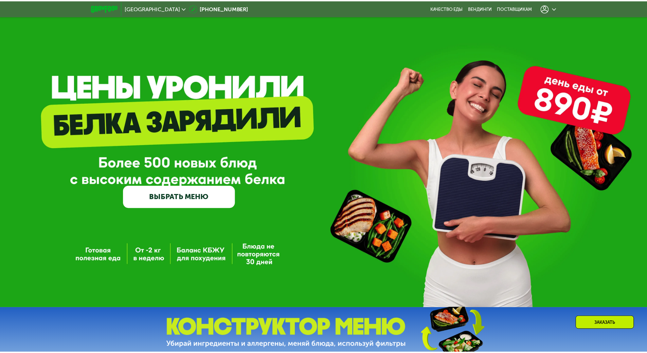
scroll to position [272, 0]
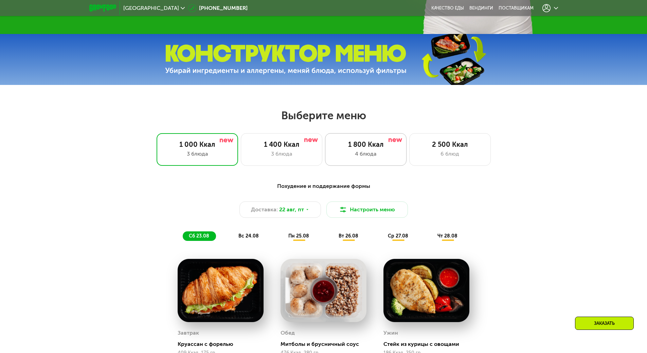
click at [409, 151] on div "1 800 Ккал 4 блюда" at bounding box center [450, 149] width 82 height 33
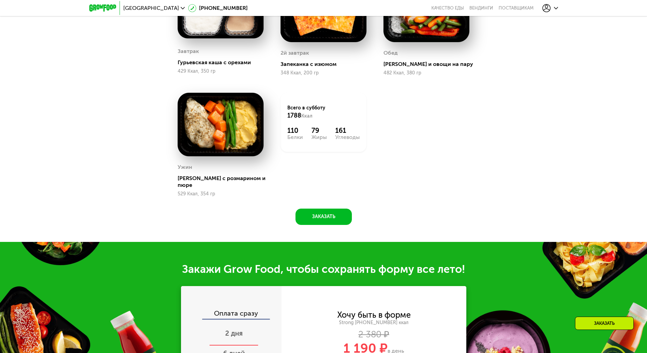
scroll to position [544, 0]
